Goal: Use online tool/utility: Utilize a website feature to perform a specific function

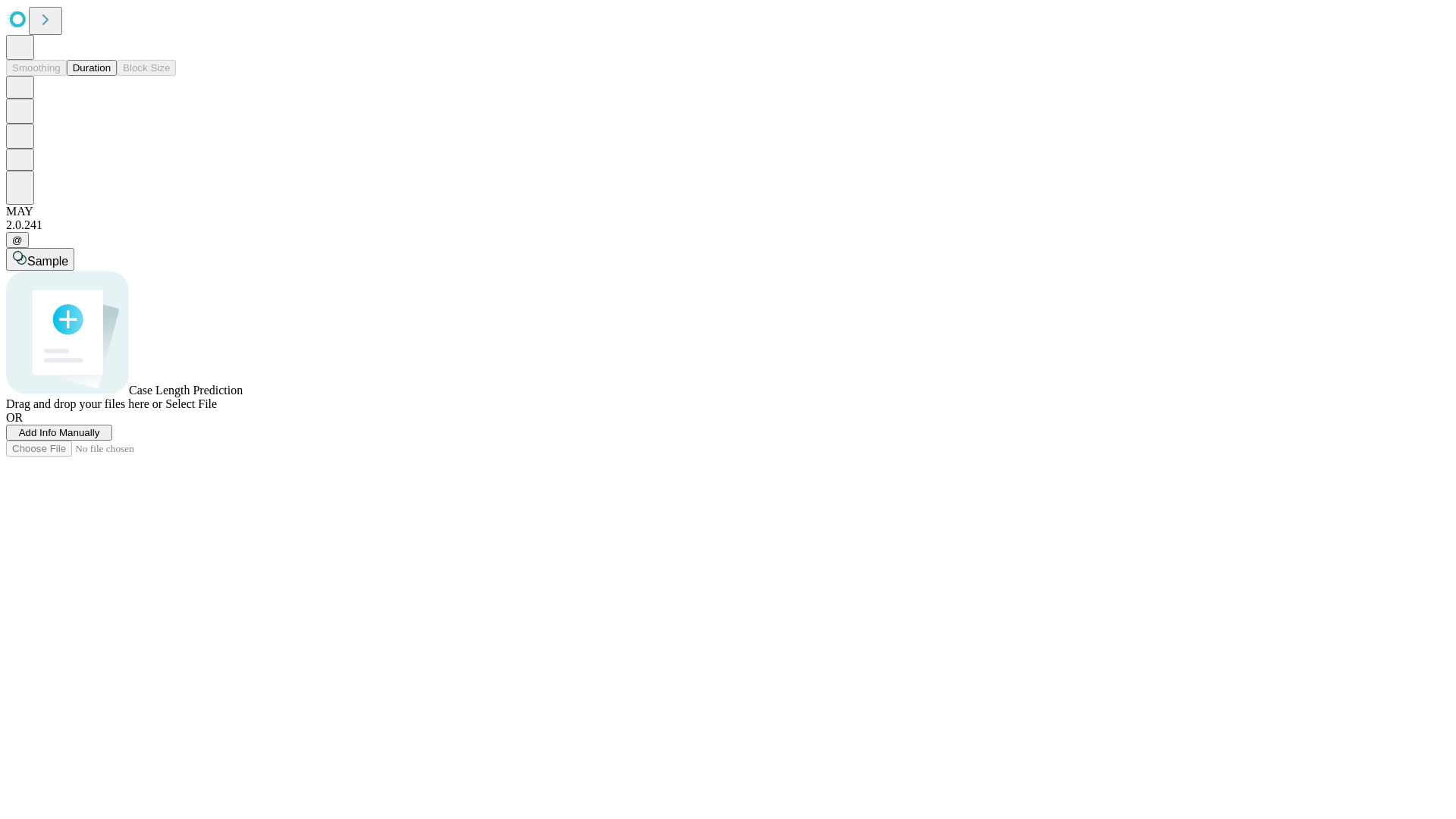
click at [111, 76] on button "Duration" at bounding box center [92, 68] width 50 height 16
click at [100, 439] on span "Add Info Manually" at bounding box center [59, 433] width 81 height 12
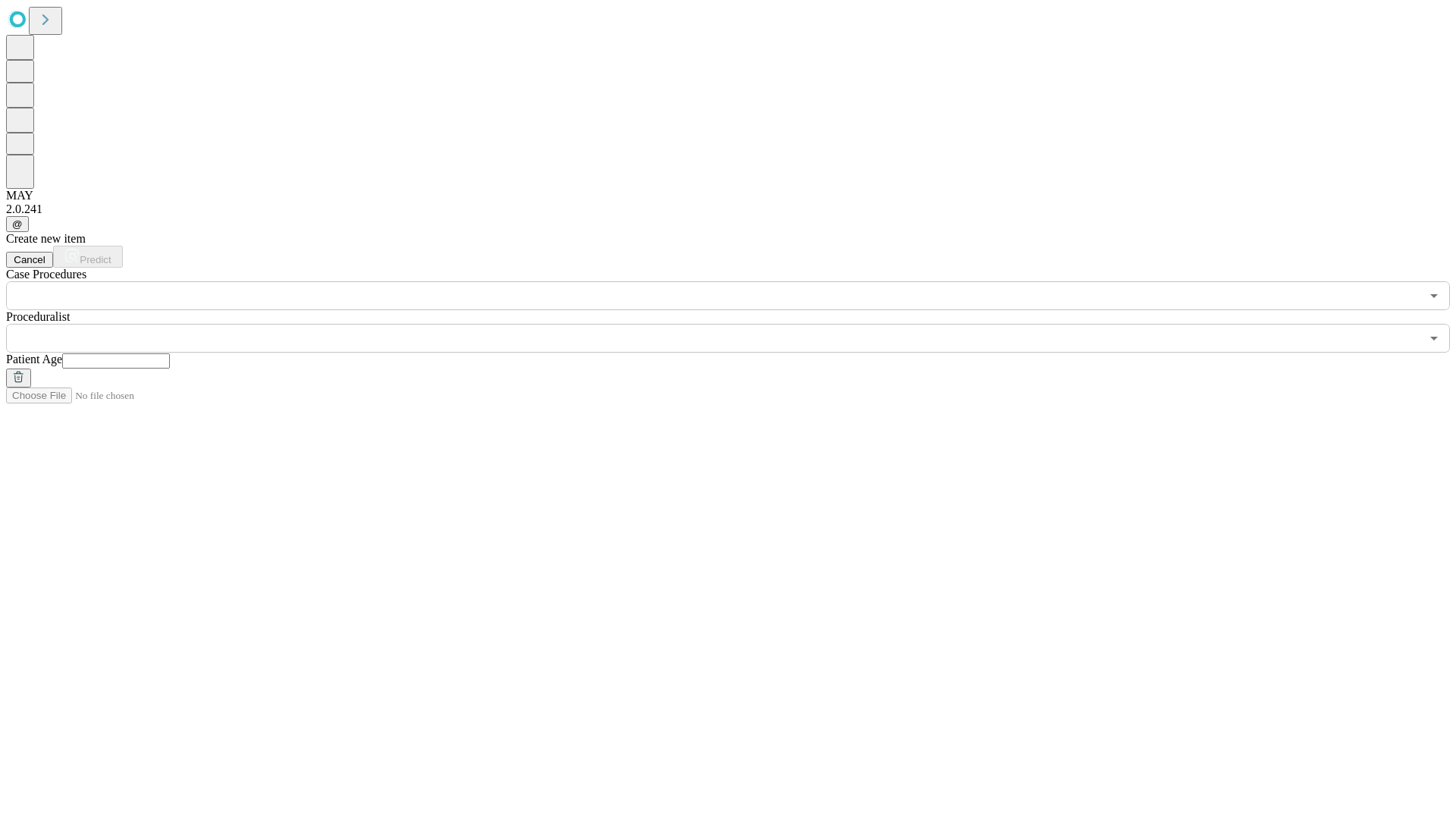
click at [170, 354] on input "text" at bounding box center [116, 361] width 108 height 15
type input "**"
click at [739, 324] on input "text" at bounding box center [713, 338] width 1415 height 29
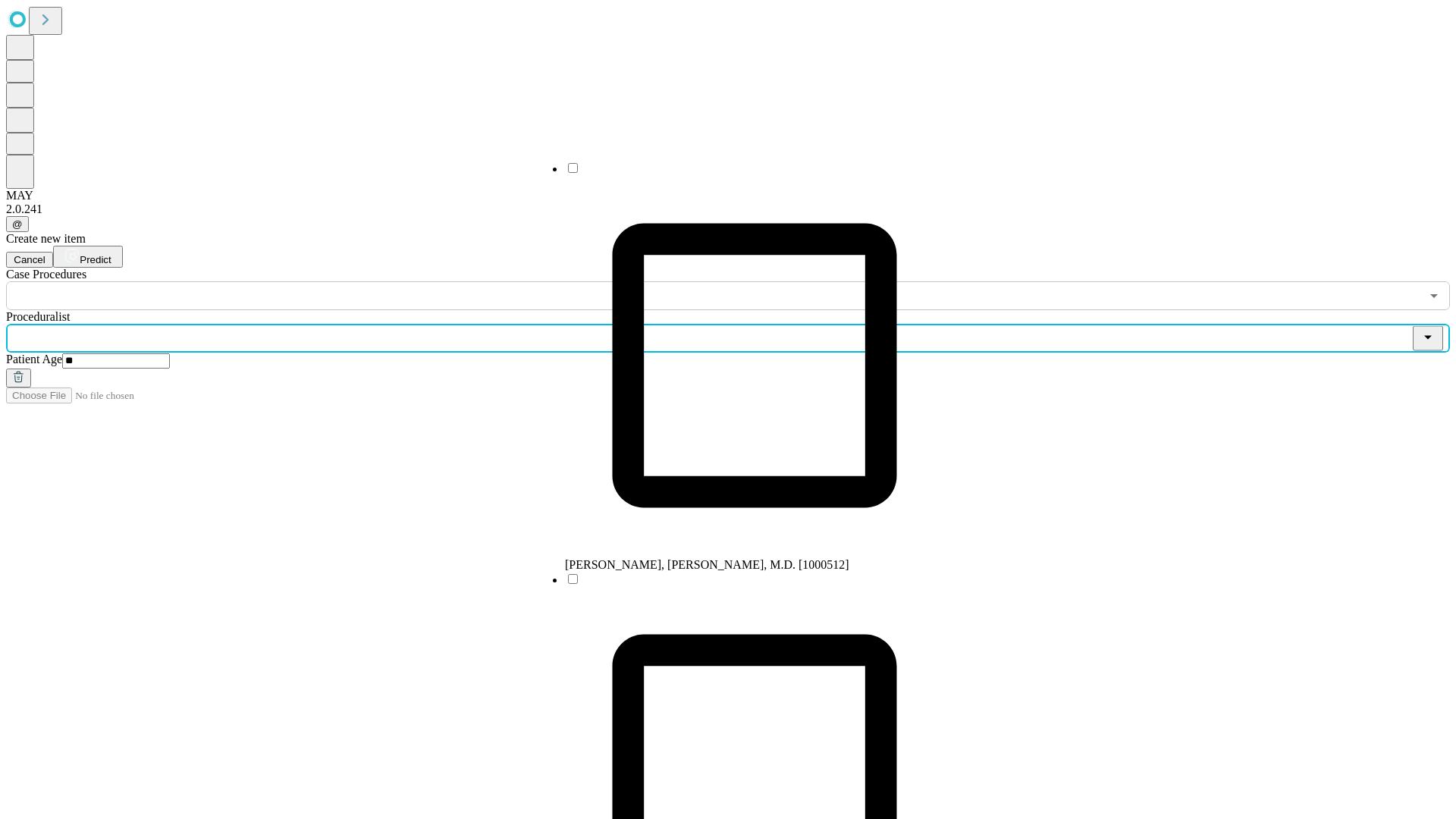
click at [740, 174] on li "[PERSON_NAME], [PERSON_NAME], M.D. [1000512]" at bounding box center [755, 367] width 379 height 411
click at [318, 282] on input "text" at bounding box center [713, 295] width 1415 height 29
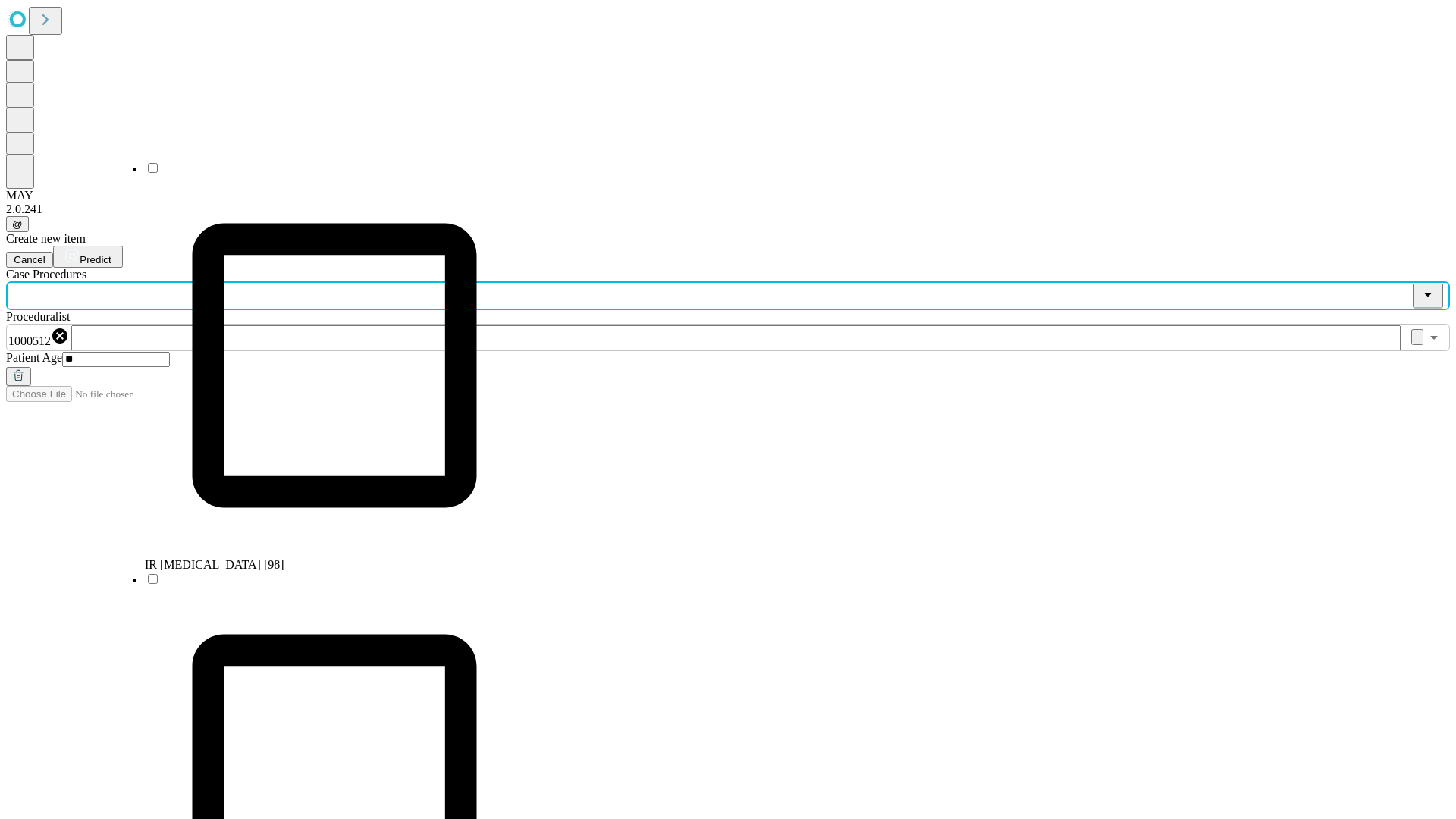
click at [319, 174] on li "IR [MEDICAL_DATA] [98]" at bounding box center [335, 367] width 379 height 411
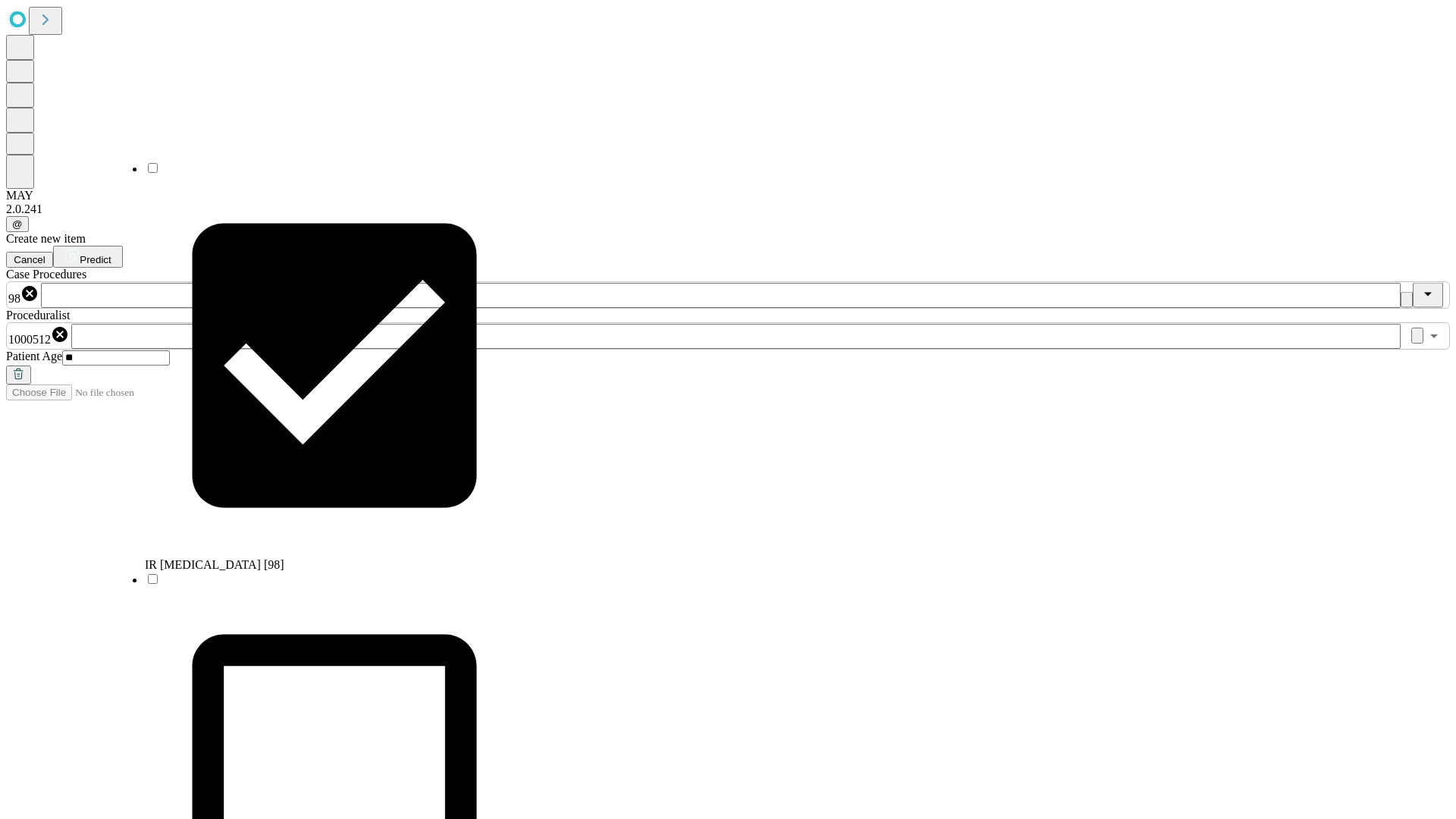
click at [111, 254] on span "Predict" at bounding box center [95, 260] width 31 height 12
